Goal: Task Accomplishment & Management: Complete application form

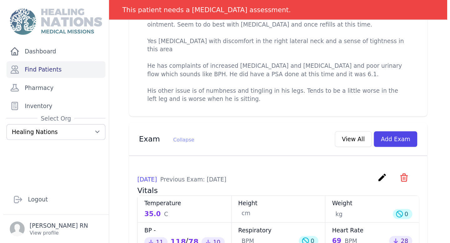
scroll to position [282, 0]
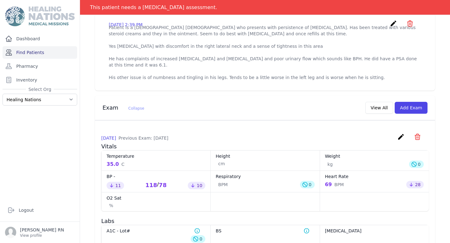
click at [54, 54] on link "Find Patients" at bounding box center [39, 52] width 75 height 12
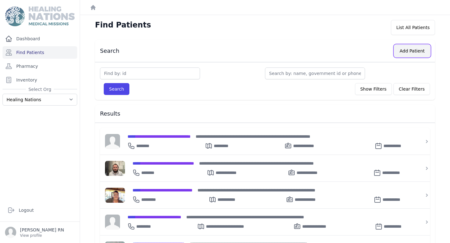
click at [406, 50] on button "Add Patient" at bounding box center [412, 51] width 36 height 12
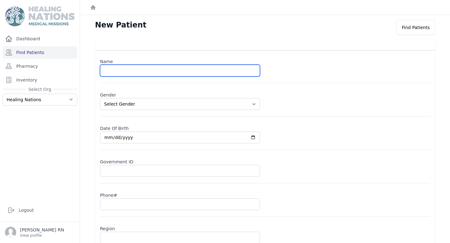
click at [183, 74] on input "text" at bounding box center [180, 71] width 160 height 12
type input "[PERSON_NAME] [PERSON_NAME]"
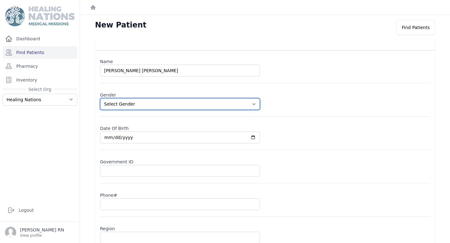
click at [153, 106] on select "Select Gender [DEMOGRAPHIC_DATA] [DEMOGRAPHIC_DATA]" at bounding box center [180, 104] width 160 height 12
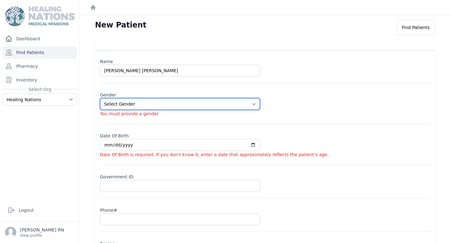
select select "[DEMOGRAPHIC_DATA]"
click at [100, 98] on select "Select Gender [DEMOGRAPHIC_DATA] [DEMOGRAPHIC_DATA]" at bounding box center [180, 104] width 160 height 12
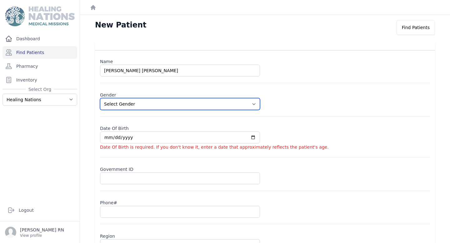
scroll to position [49, 0]
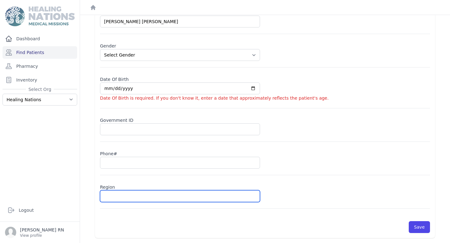
click at [136, 197] on input "text" at bounding box center [180, 196] width 160 height 12
type input "M"
select select "[DEMOGRAPHIC_DATA]"
type input "Mag"
select select "[DEMOGRAPHIC_DATA]"
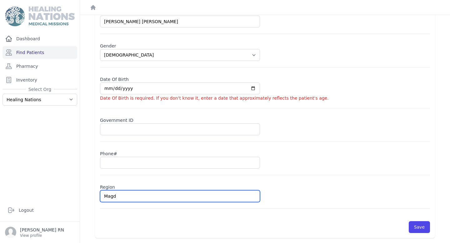
type input "[PERSON_NAME]"
select select "[DEMOGRAPHIC_DATA]"
type input "Magdal"
select select "[DEMOGRAPHIC_DATA]"
type input "Magdale"
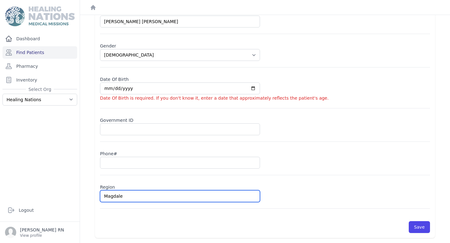
select select "[DEMOGRAPHIC_DATA]"
type input "[PERSON_NAME]"
select select "[DEMOGRAPHIC_DATA]"
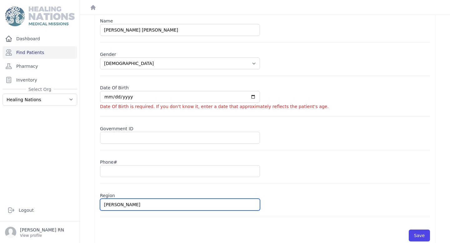
scroll to position [29, 0]
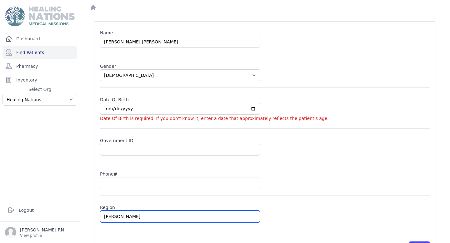
type input "[PERSON_NAME]"
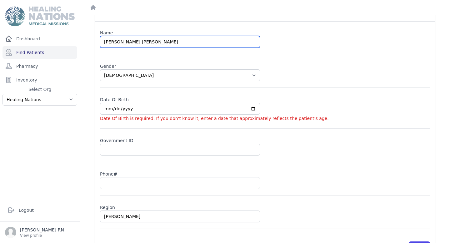
click at [123, 43] on input "[PERSON_NAME] [PERSON_NAME]" at bounding box center [180, 42] width 160 height 12
click at [158, 44] on input "[PERSON_NAME]" at bounding box center [180, 42] width 160 height 12
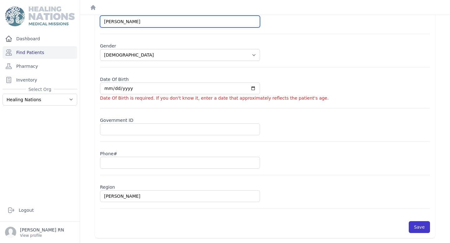
type input "[PERSON_NAME]"
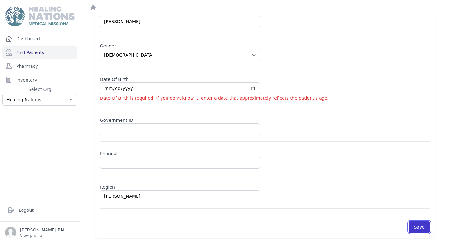
click at [419, 229] on button "Save" at bounding box center [419, 227] width 21 height 12
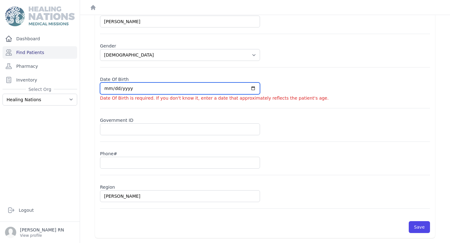
click at [212, 90] on input "date" at bounding box center [180, 88] width 160 height 12
type input "0019-09-20"
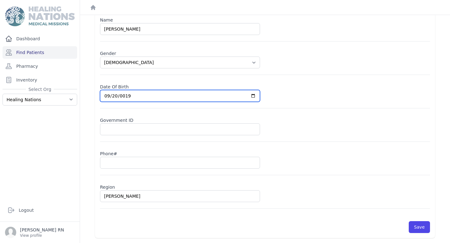
scroll to position [42, 0]
select select "[DEMOGRAPHIC_DATA]"
type input "0199-09-20"
select select "[DEMOGRAPHIC_DATA]"
type input "[DATE]"
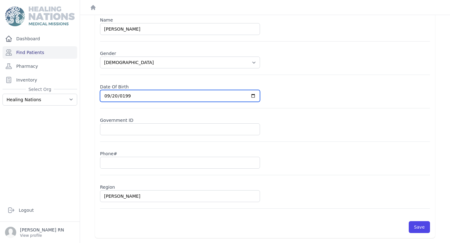
select select "[DEMOGRAPHIC_DATA]"
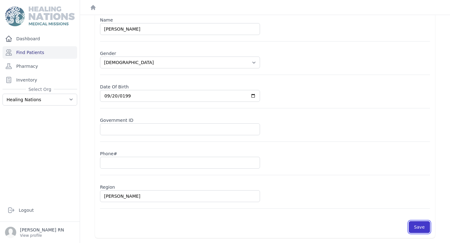
click at [426, 225] on button "Save" at bounding box center [419, 227] width 21 height 12
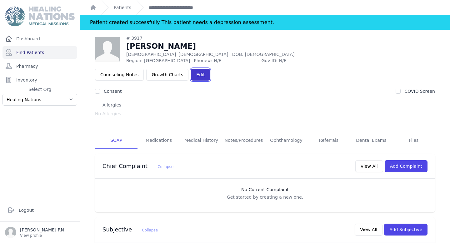
click at [210, 69] on link "Edit" at bounding box center [200, 75] width 19 height 12
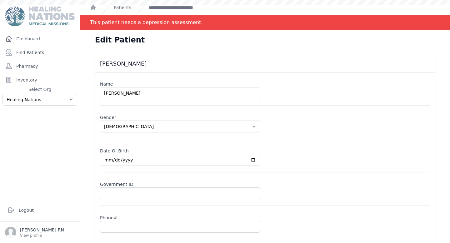
select select "[DEMOGRAPHIC_DATA]"
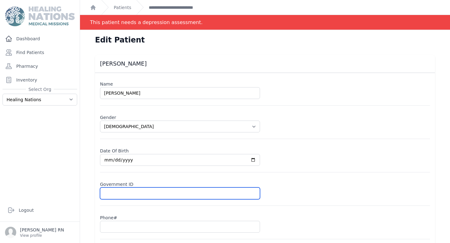
click at [237, 189] on input "text" at bounding box center [180, 193] width 160 height 12
type input "2"
select select "[DEMOGRAPHIC_DATA]"
type input "29"
select select "[DEMOGRAPHIC_DATA]"
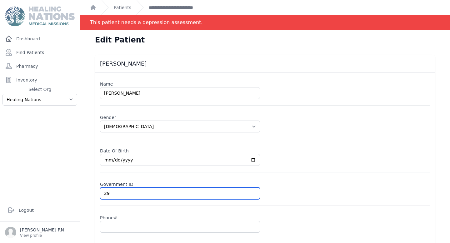
type input "292"
select select "[DEMOGRAPHIC_DATA]"
type input "2926"
select select "[DEMOGRAPHIC_DATA]"
type input "29261"
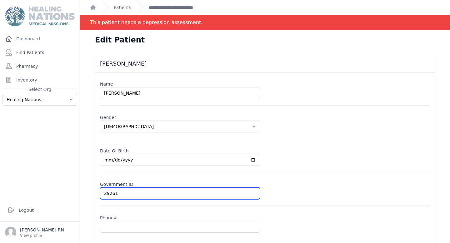
select select "[DEMOGRAPHIC_DATA]"
type input "292614"
select select "[DEMOGRAPHIC_DATA]"
type input "2926147"
select select "[DEMOGRAPHIC_DATA]"
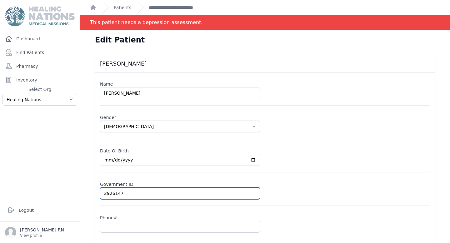
type input "29261477"
select select "[DEMOGRAPHIC_DATA]"
type input "292614772"
select select "[DEMOGRAPHIC_DATA]"
type input "2926147720"
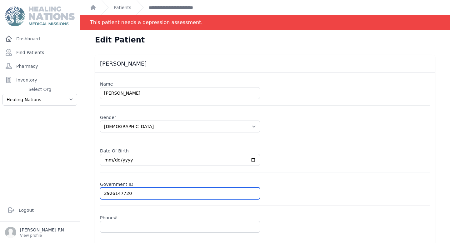
select select "[DEMOGRAPHIC_DATA]"
type input "29261477203"
select select "[DEMOGRAPHIC_DATA]"
type input "292614772039"
select select "[DEMOGRAPHIC_DATA]"
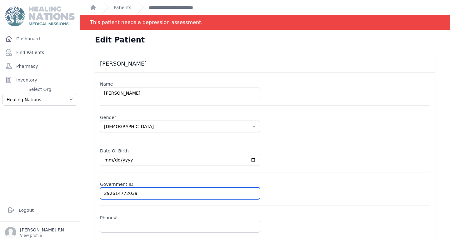
type input "29261477203"
select select "[DEMOGRAPHIC_DATA]"
type input "292614772030"
select select "[DEMOGRAPHIC_DATA]"
type input "2926147720309"
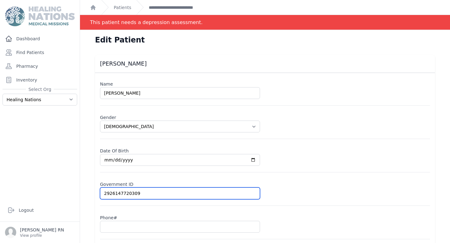
select select "[DEMOGRAPHIC_DATA]"
type input "2926147720309"
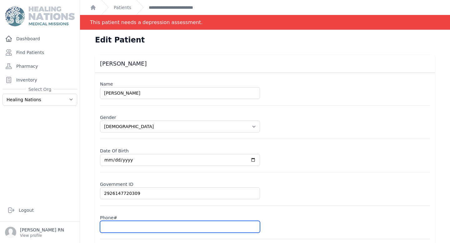
click at [127, 227] on input "text" at bounding box center [180, 227] width 160 height 12
paste input "3372 1480"
type input "3372 1480"
select select "[DEMOGRAPHIC_DATA]"
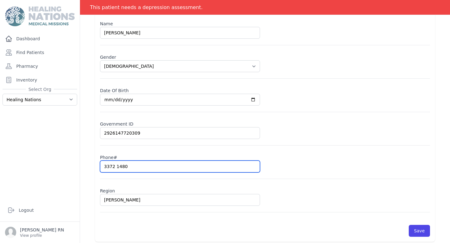
scroll to position [64, 0]
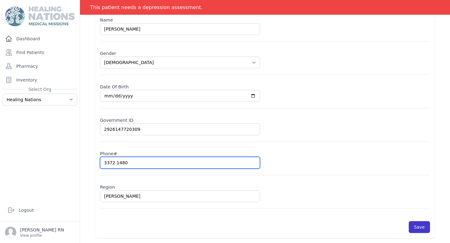
type input "3372 1480"
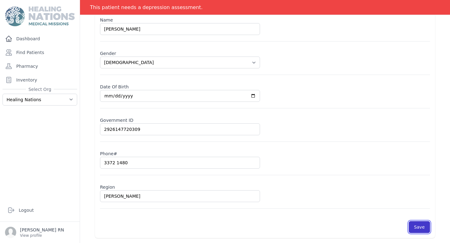
click at [426, 225] on button "Save" at bounding box center [419, 227] width 21 height 12
